Goal: Information Seeking & Learning: Learn about a topic

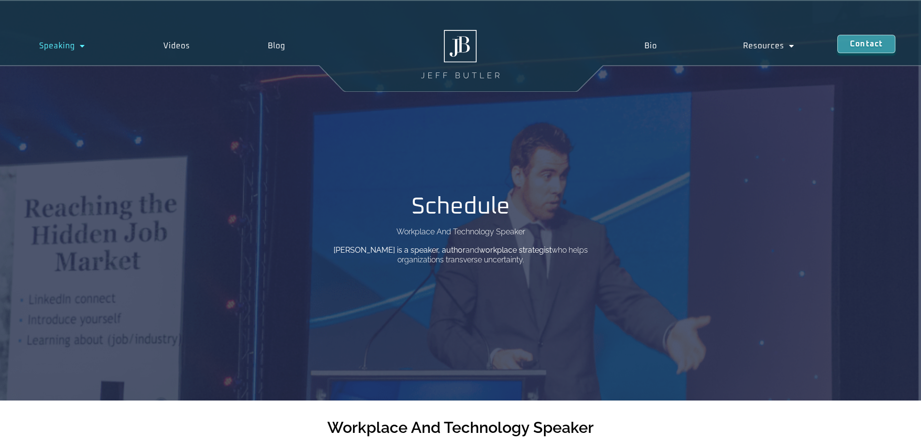
click at [62, 45] on link "Speaking" at bounding box center [62, 46] width 124 height 22
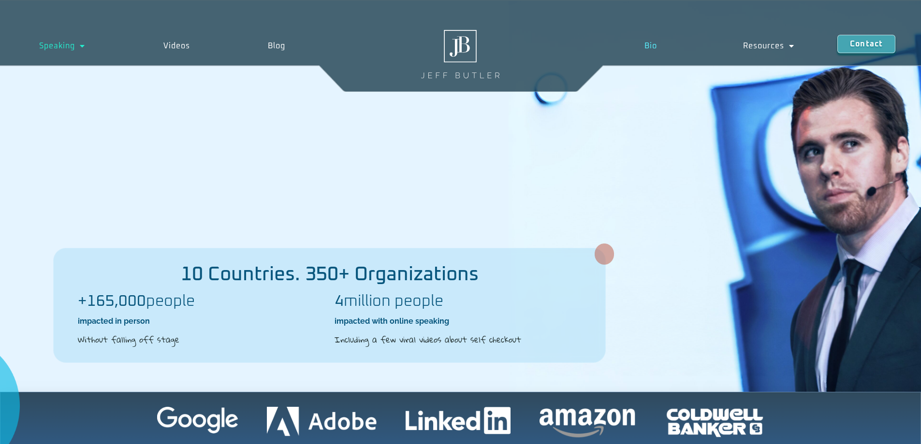
click at [648, 50] on link "Bio" at bounding box center [650, 46] width 99 height 22
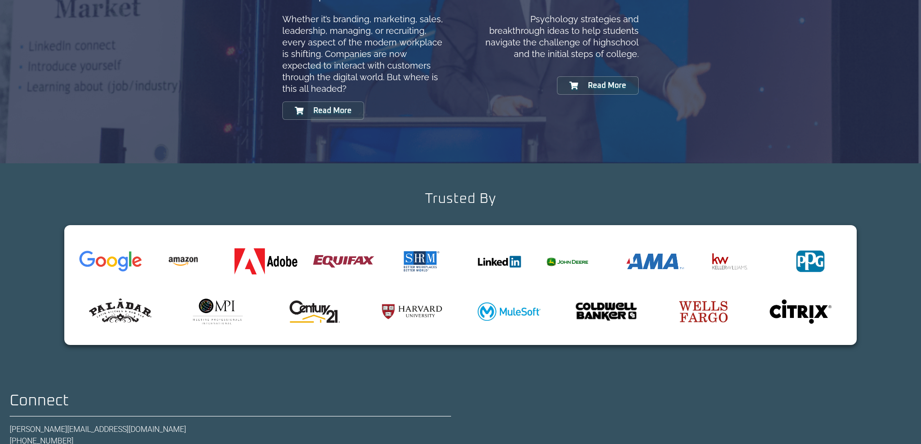
scroll to position [1139, 0]
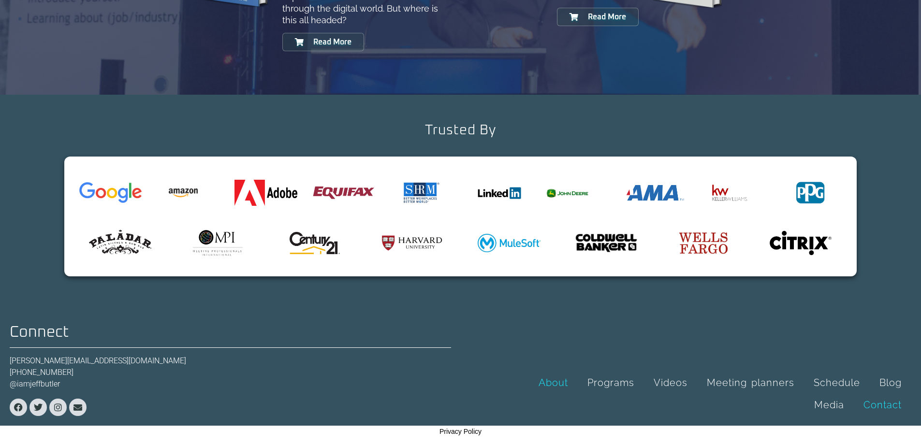
click at [876, 404] on link "Contact" at bounding box center [883, 405] width 58 height 22
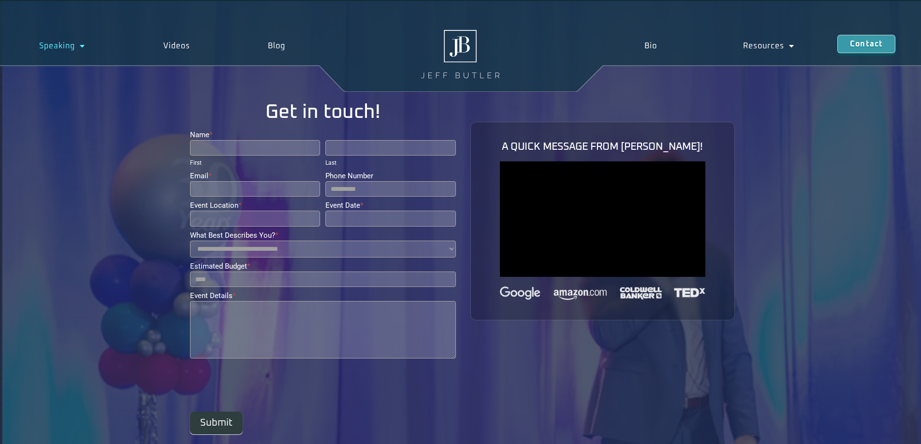
click at [71, 48] on link "Speaking" at bounding box center [62, 46] width 124 height 22
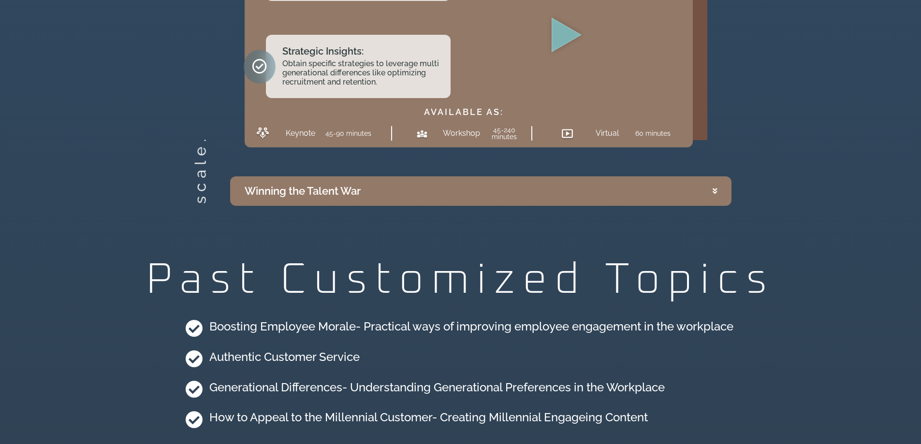
scroll to position [2514, 0]
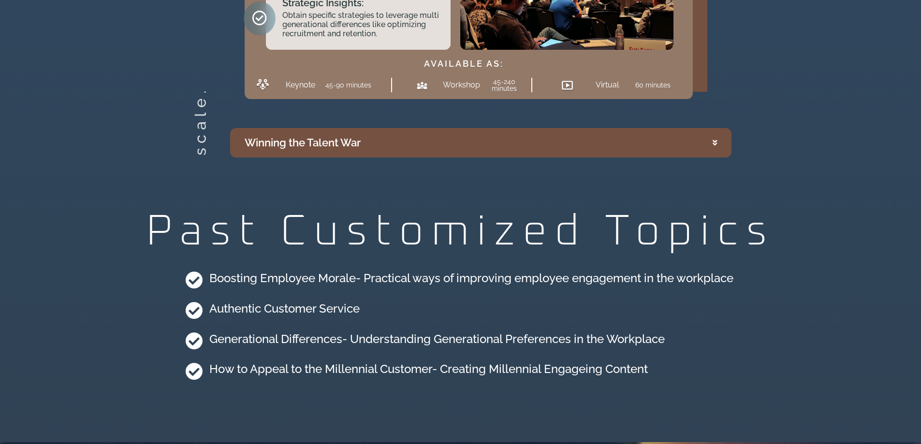
click at [728, 130] on summary "Winning the Talent War" at bounding box center [480, 142] width 501 height 29
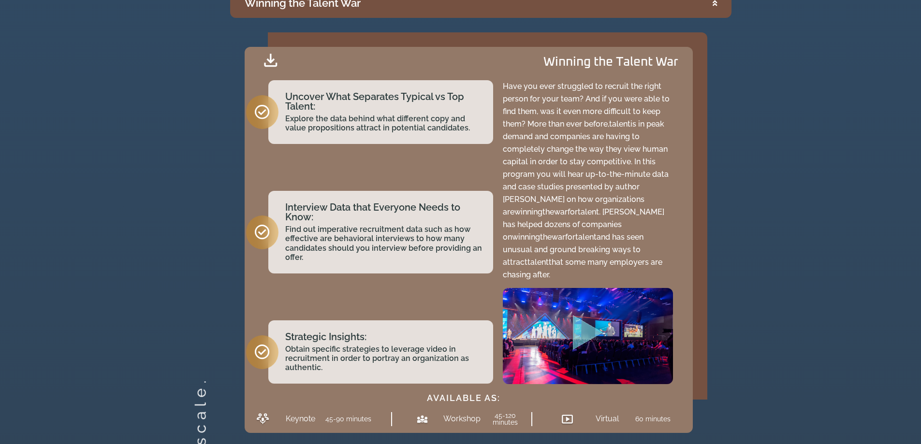
scroll to position [2202, 0]
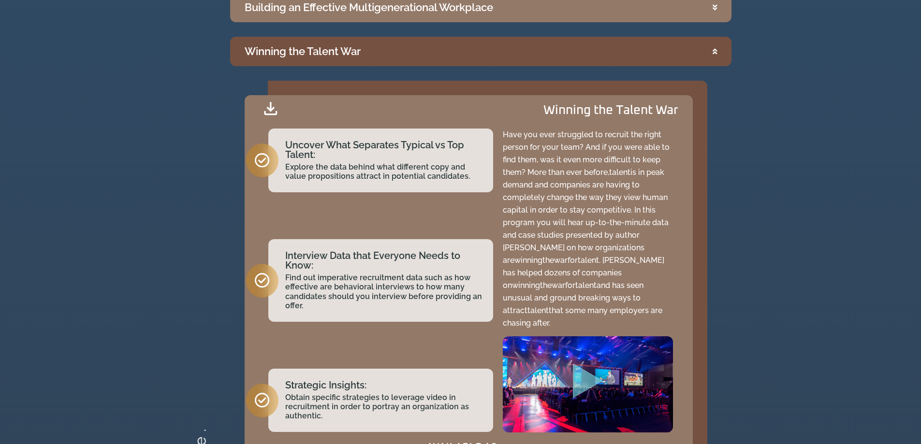
click at [715, 52] on icon "Accordion. Open links with Enter or Space, close with Escape, and navigate with…" at bounding box center [715, 51] width 4 height 7
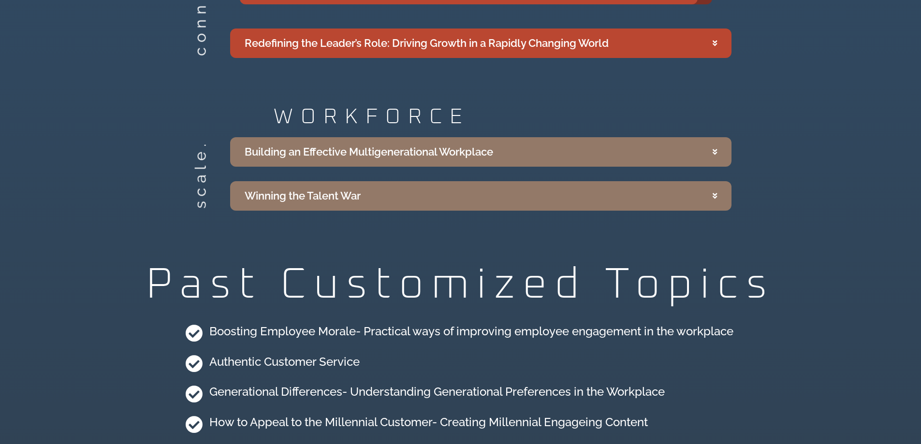
scroll to position [2057, 0]
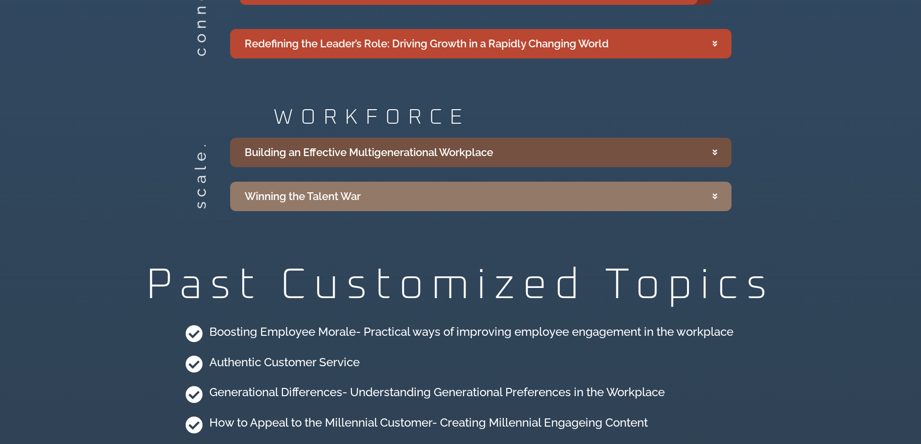
click at [715, 156] on summary "Building an Effective Multigenerational Workplace" at bounding box center [480, 152] width 501 height 29
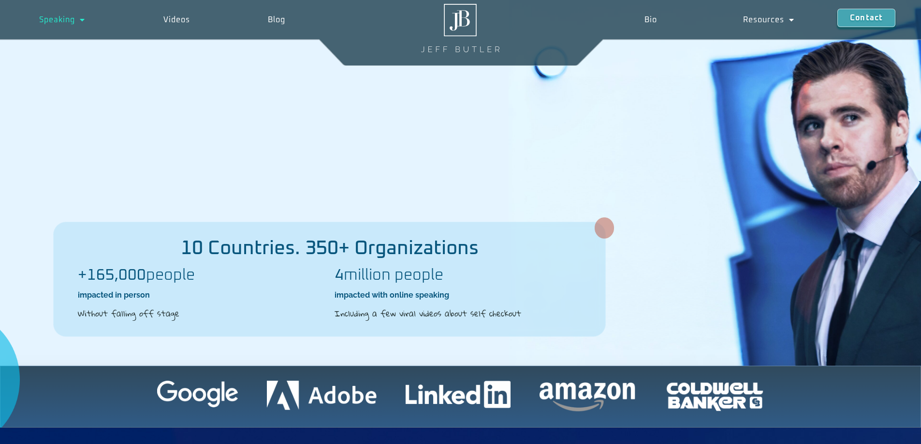
scroll to position [0, 0]
